Goal: Task Accomplishment & Management: Manage account settings

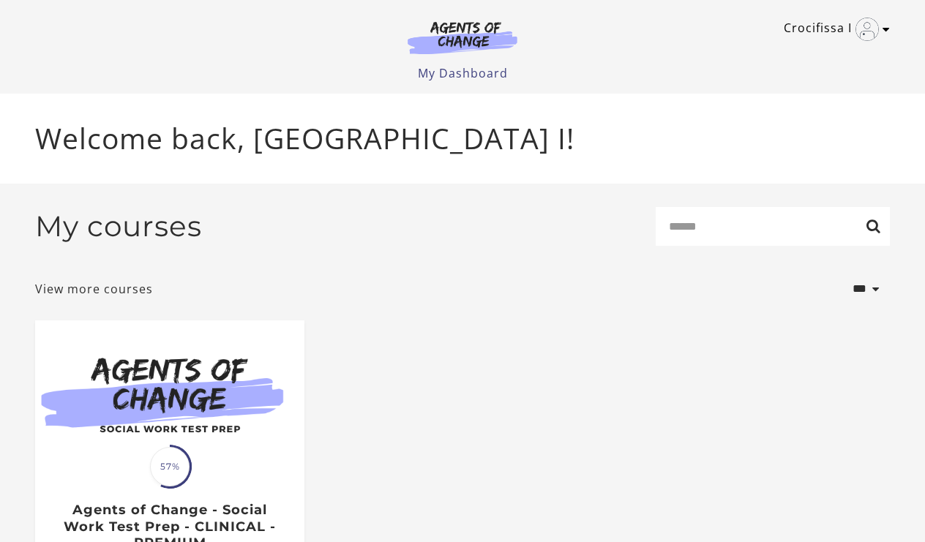
click at [887, 27] on icon "Toggle menu" at bounding box center [885, 29] width 7 height 12
click at [791, 58] on link "My Account" at bounding box center [829, 53] width 129 height 25
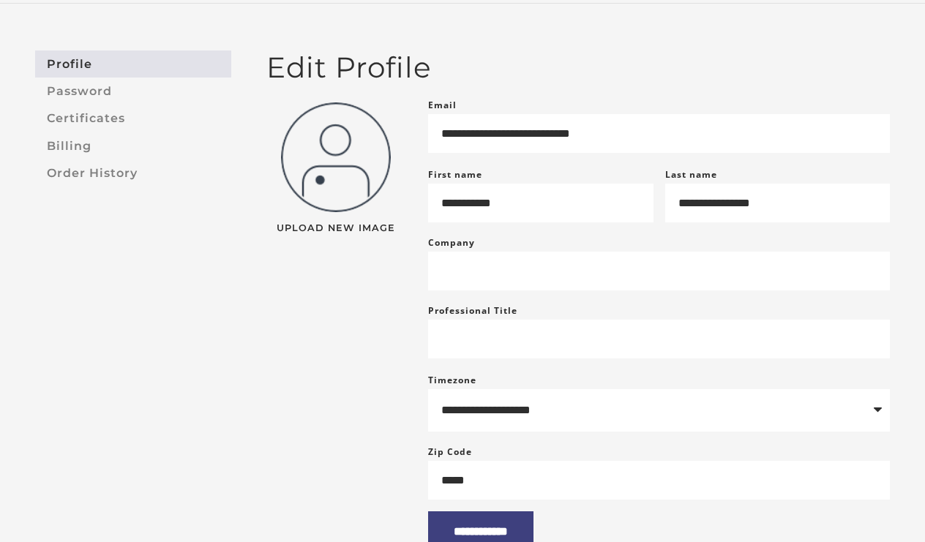
scroll to position [81, 0]
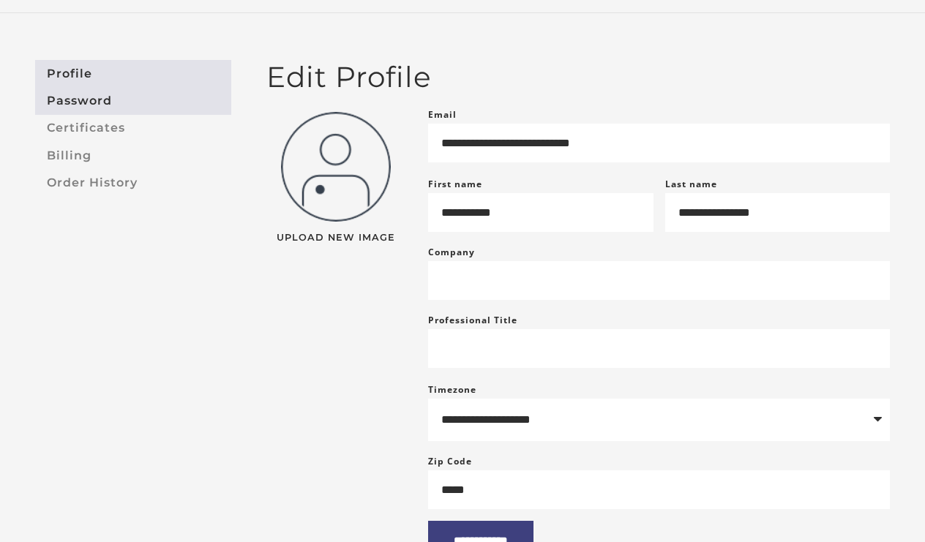
click at [72, 100] on link "Password" at bounding box center [133, 100] width 196 height 27
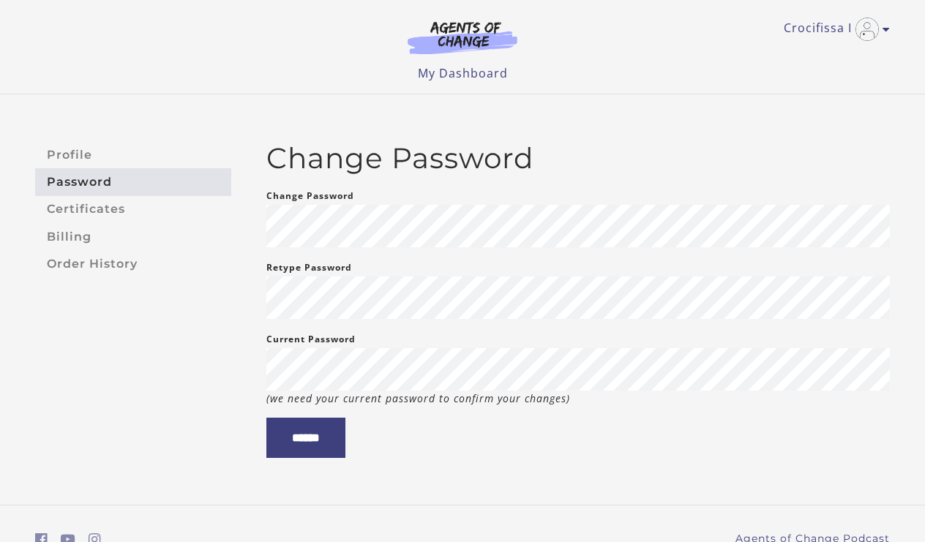
click at [224, 349] on aside "Profile Password Certificates Billing Order History" at bounding box center [133, 299] width 220 height 317
